Goal: Task Accomplishment & Management: Complete application form

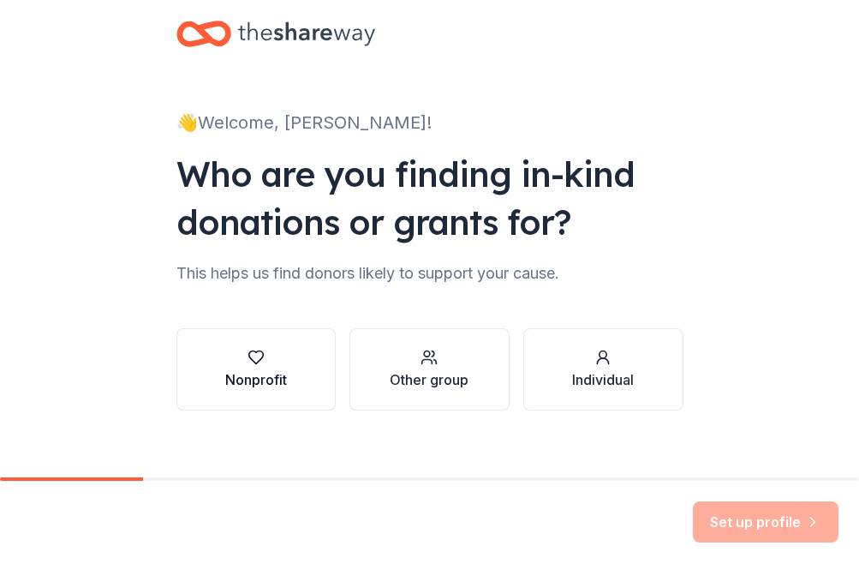
click at [249, 399] on button "Nonprofit" at bounding box center [256, 369] width 160 height 82
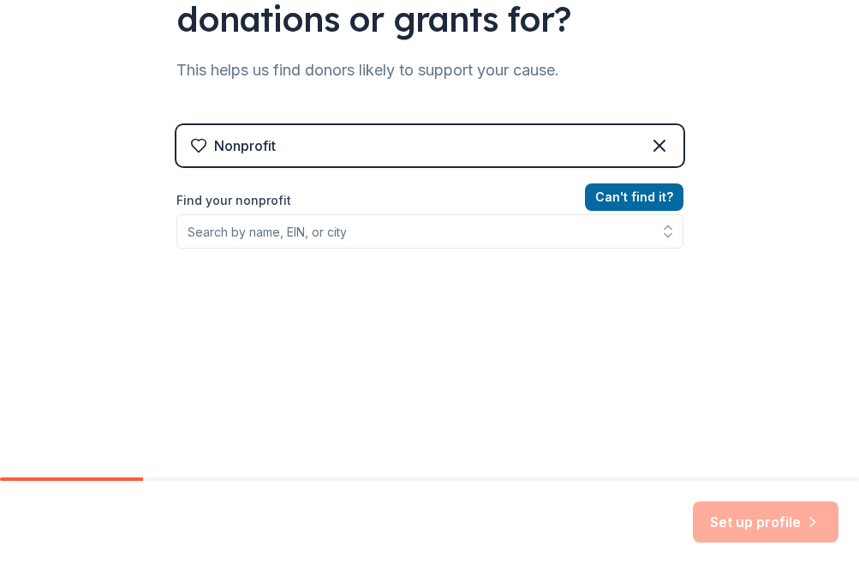
scroll to position [204, 0]
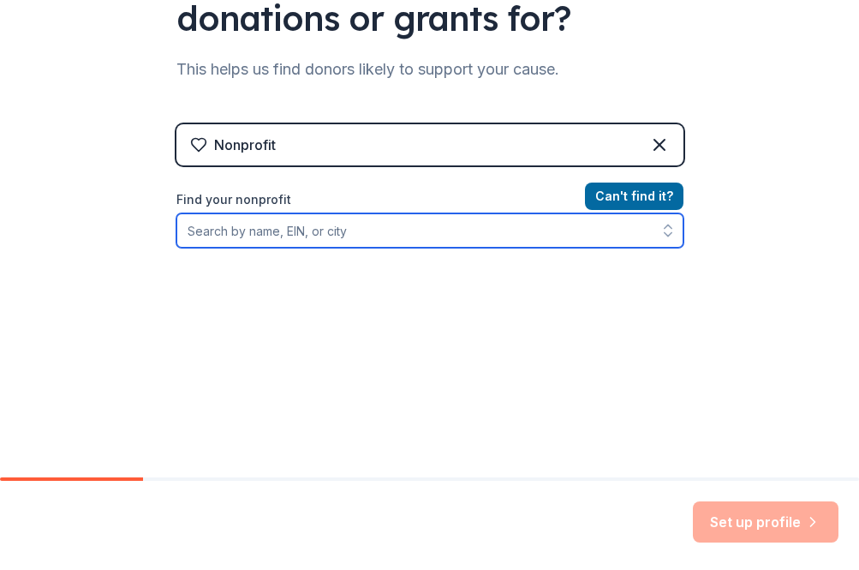
click at [311, 236] on input "Find your nonprofit" at bounding box center [429, 230] width 507 height 34
paste input "[US_EMPLOYER_IDENTIFICATION_NUMBER]"
type input "[US_EMPLOYER_IDENTIFICATION_NUMBER]"
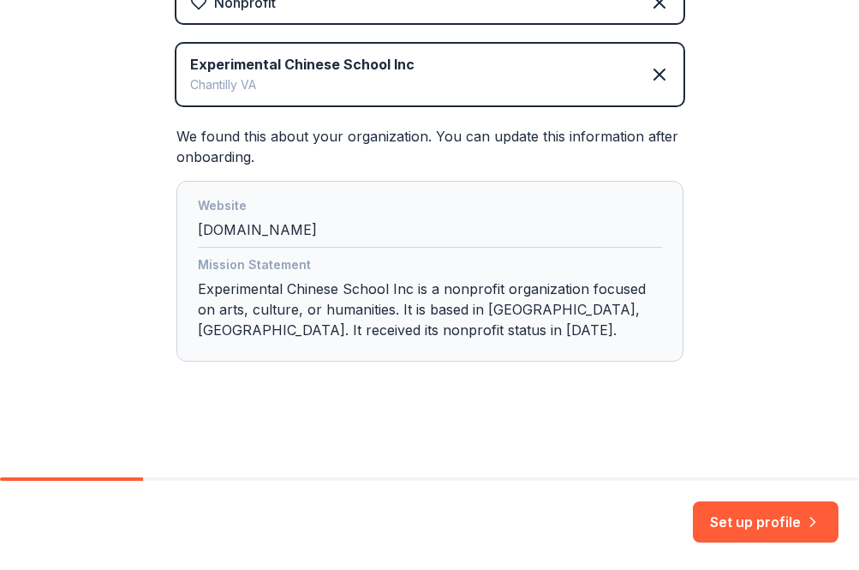
scroll to position [347, 0]
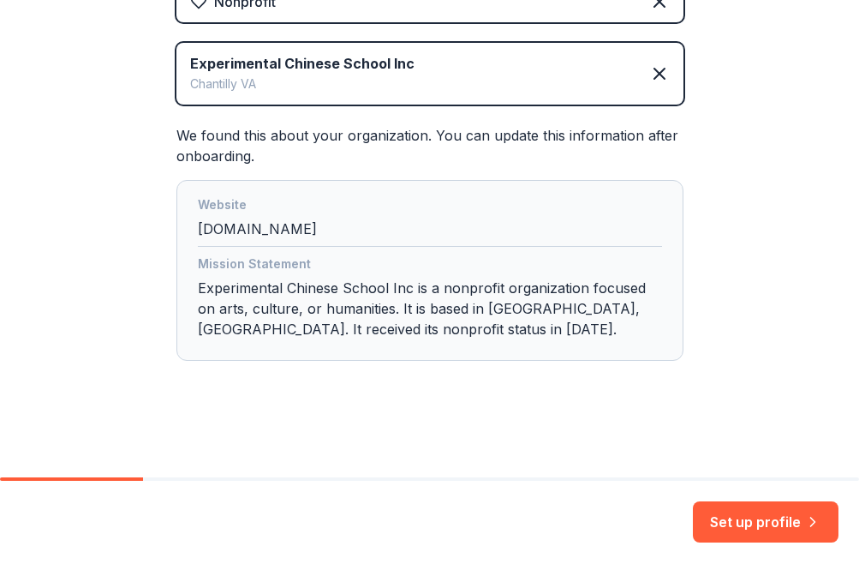
click at [362, 332] on div "Mission Statement Experimental Chinese School Inc is a nonprofit organization f…" at bounding box center [430, 300] width 464 height 93
drag, startPoint x: 362, startPoint y: 332, endPoint x: 379, endPoint y: 330, distance: 17.3
click at [379, 330] on div "Mission Statement Experimental Chinese School Inc is a nonprofit organization f…" at bounding box center [430, 300] width 464 height 93
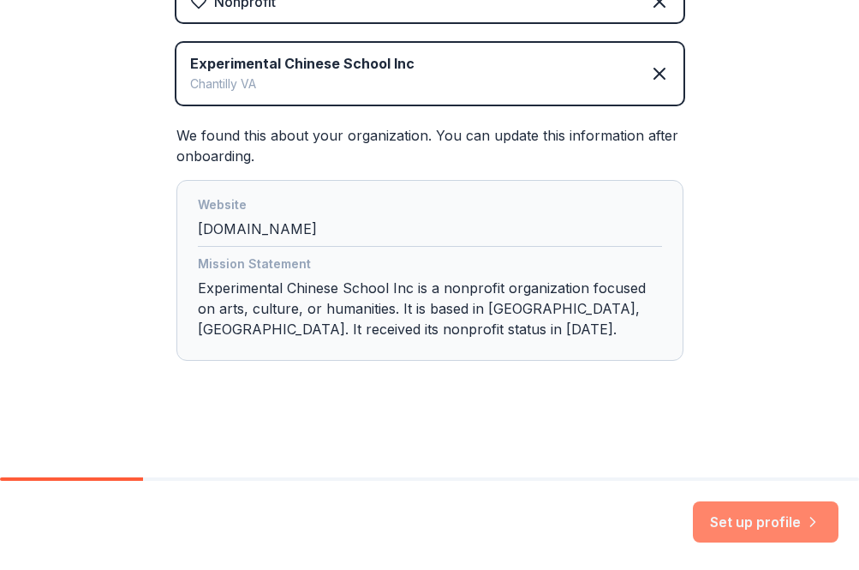
click at [779, 511] on button "Set up profile" at bounding box center [766, 521] width 146 height 41
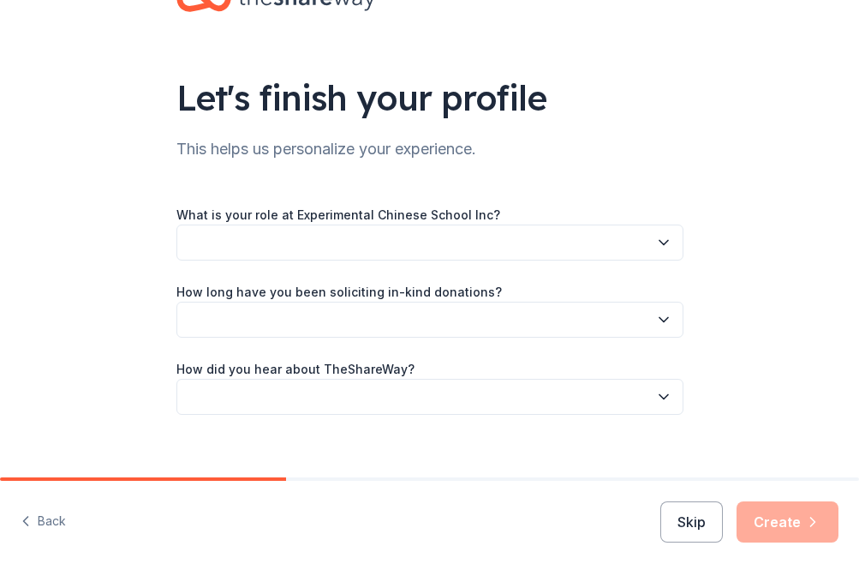
scroll to position [55, 0]
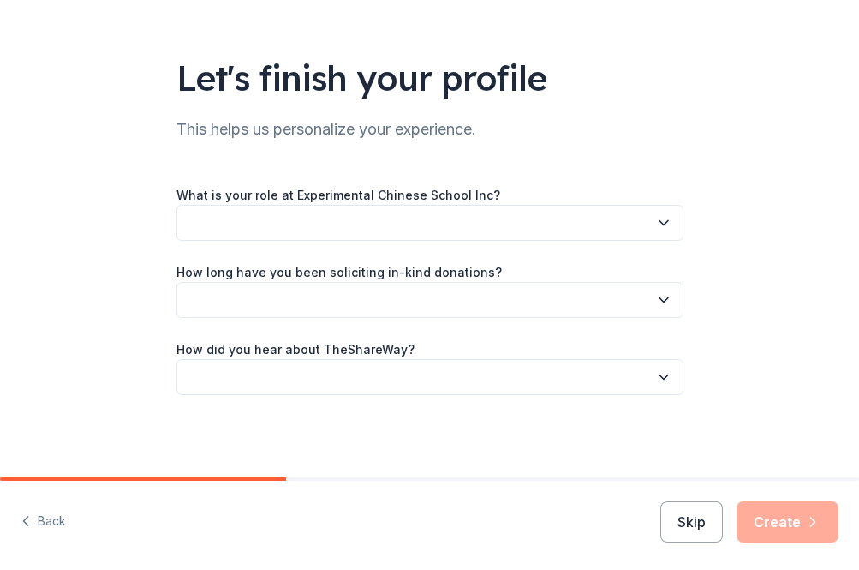
click at [621, 214] on button "button" at bounding box center [429, 223] width 507 height 36
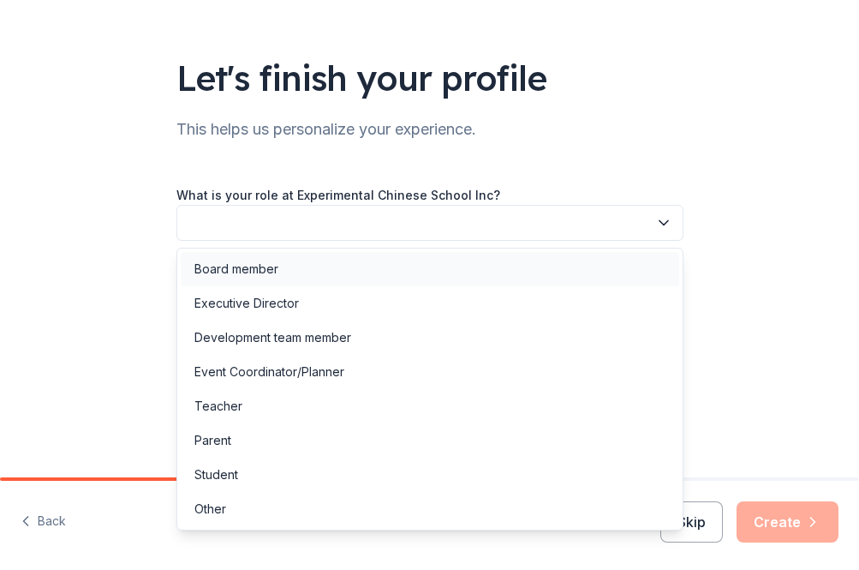
click at [360, 272] on div "Board member" at bounding box center [430, 269] width 499 height 34
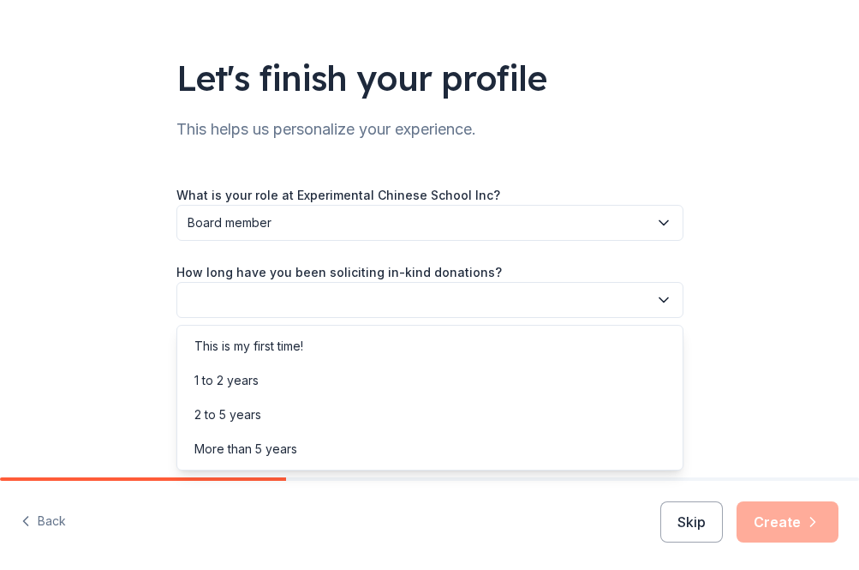
click at [355, 299] on button "button" at bounding box center [429, 300] width 507 height 36
click at [320, 382] on div "1 to 2 years" at bounding box center [430, 380] width 499 height 34
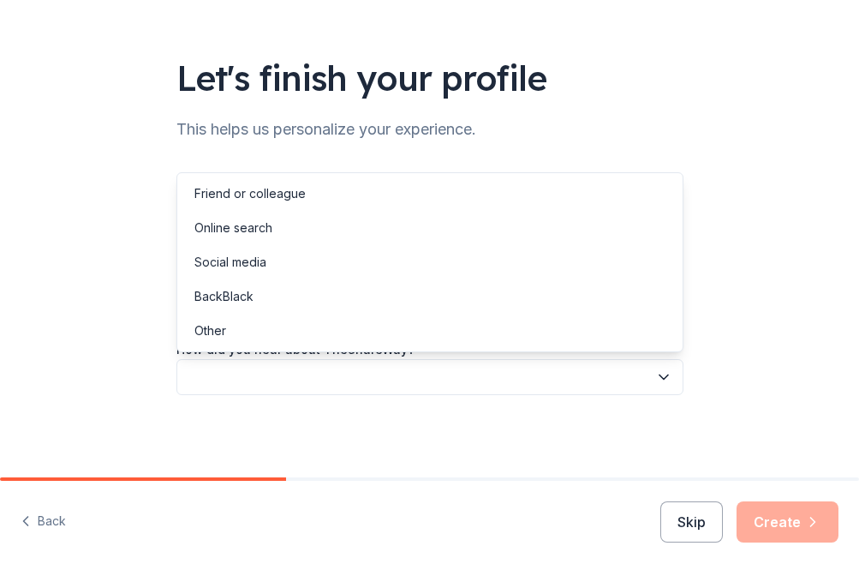
click at [320, 380] on button "button" at bounding box center [429, 377] width 507 height 36
click at [286, 326] on div "Other" at bounding box center [430, 331] width 499 height 34
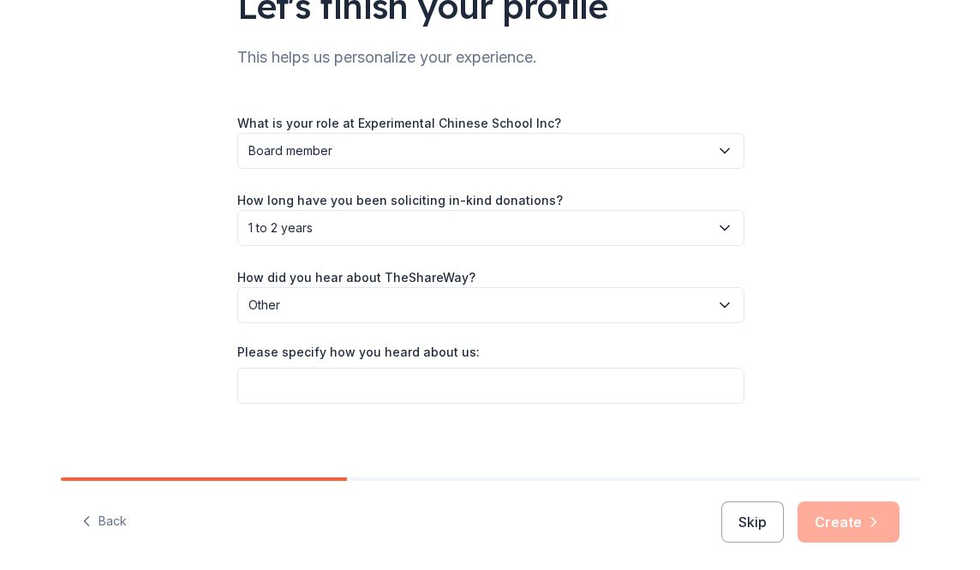
scroll to position [135, 0]
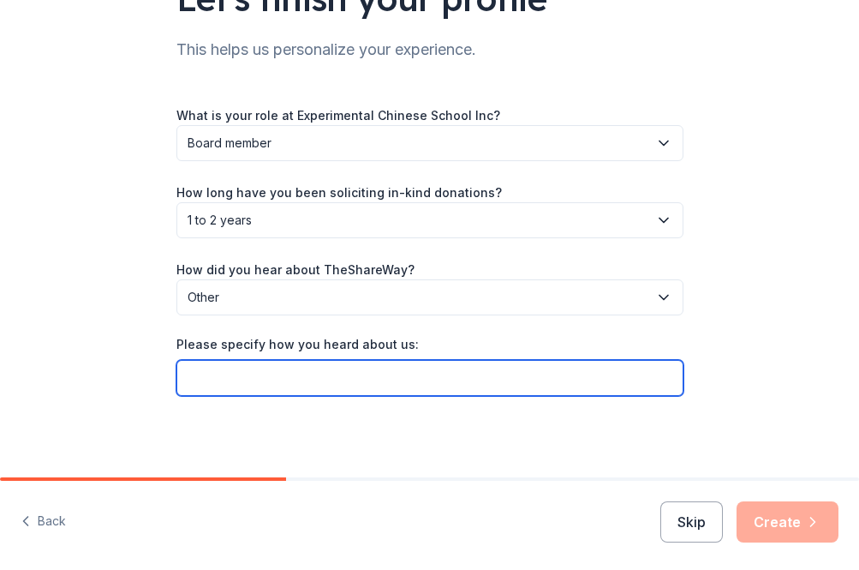
click at [260, 372] on input "Please specify how you heard about us:" at bounding box center [429, 378] width 507 height 36
